Goal: Find specific page/section: Find specific page/section

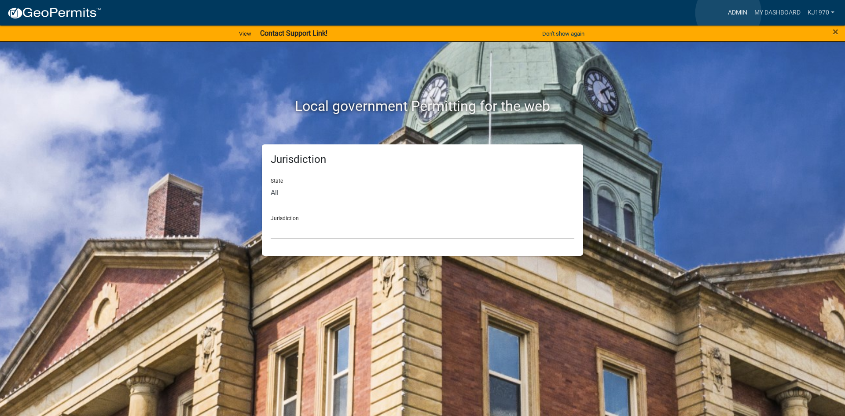
click at [729, 13] on link "Admin" at bounding box center [738, 12] width 26 height 17
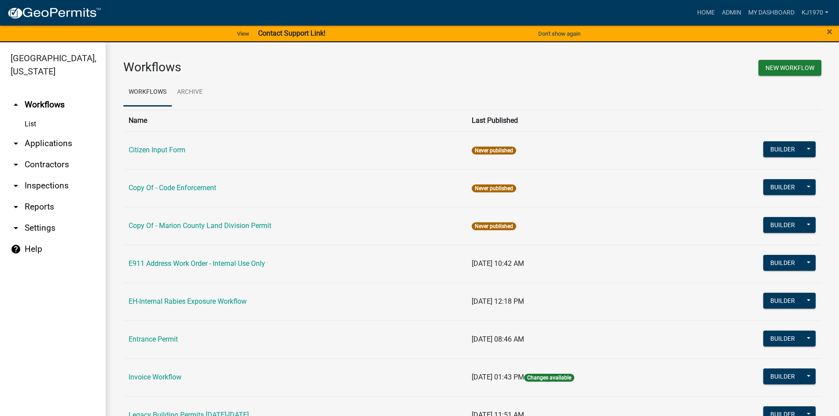
click at [43, 133] on link "arrow_drop_down Applications" at bounding box center [53, 143] width 106 height 21
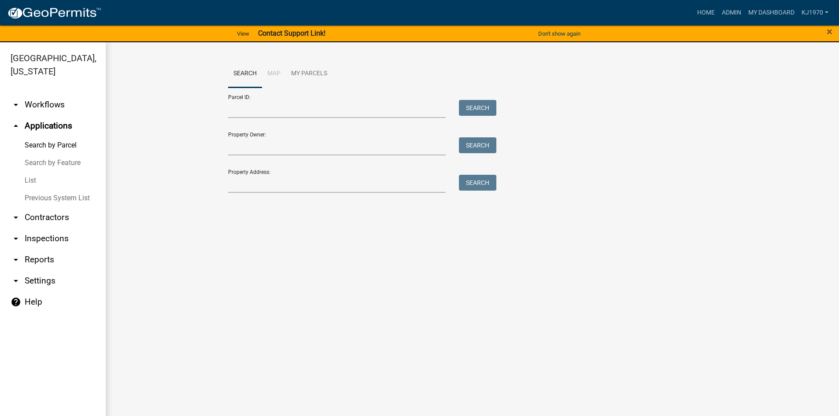
click at [28, 172] on link "List" at bounding box center [53, 181] width 106 height 18
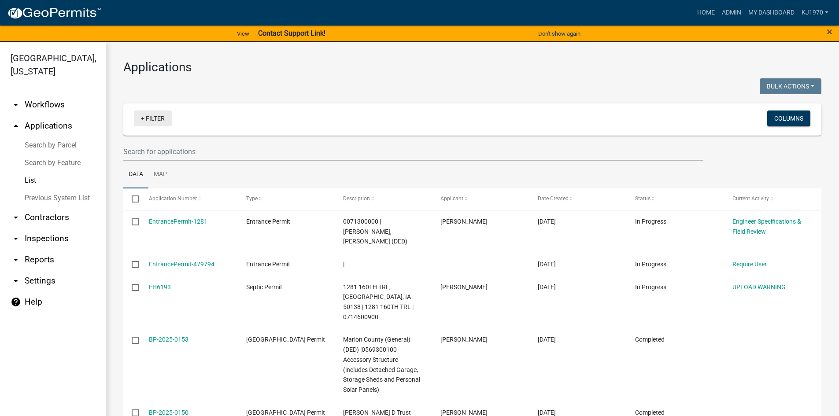
click at [153, 119] on link "+ Filter" at bounding box center [153, 119] width 38 height 16
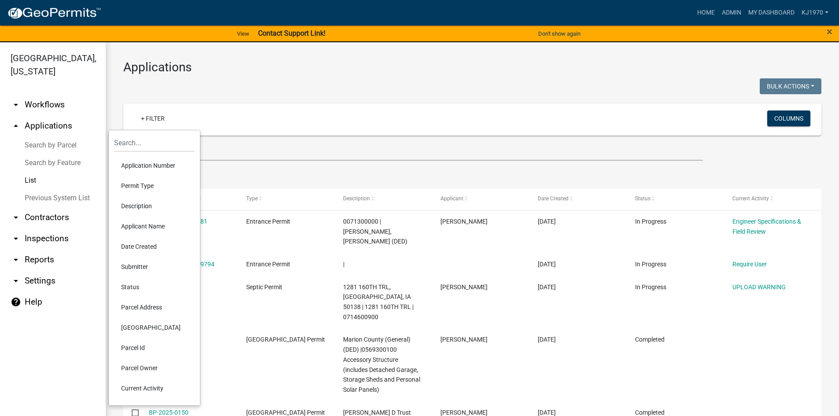
click at [136, 309] on li "Parcel Address" at bounding box center [154, 307] width 81 height 20
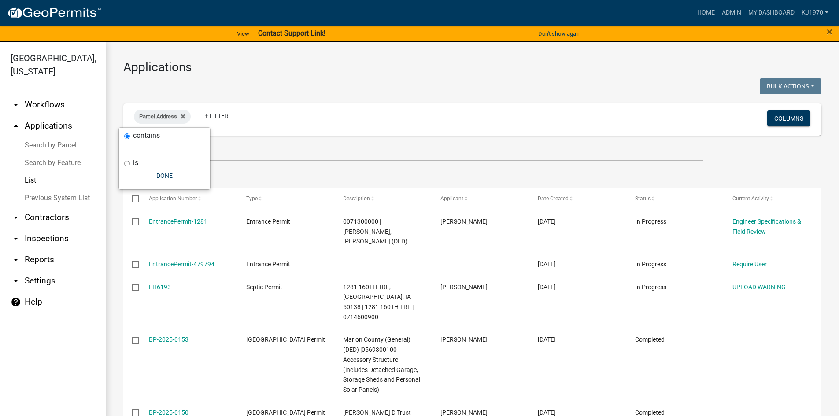
click at [148, 150] on input "text" at bounding box center [164, 149] width 81 height 18
type input "206"
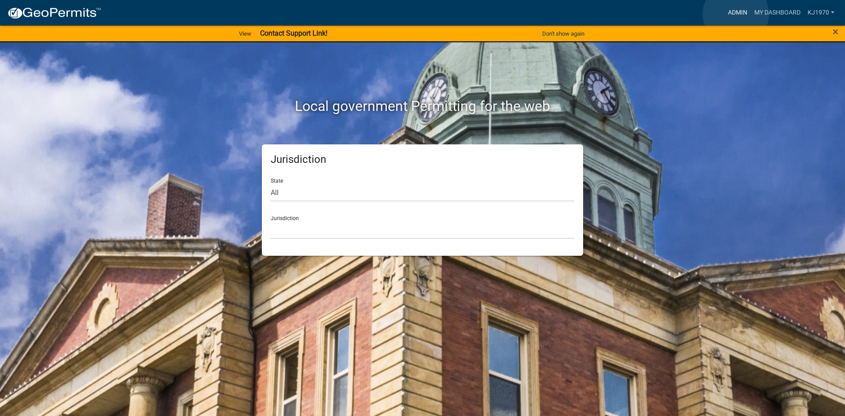
click at [736, 14] on link "Admin" at bounding box center [738, 12] width 26 height 17
